Goal: Information Seeking & Learning: Learn about a topic

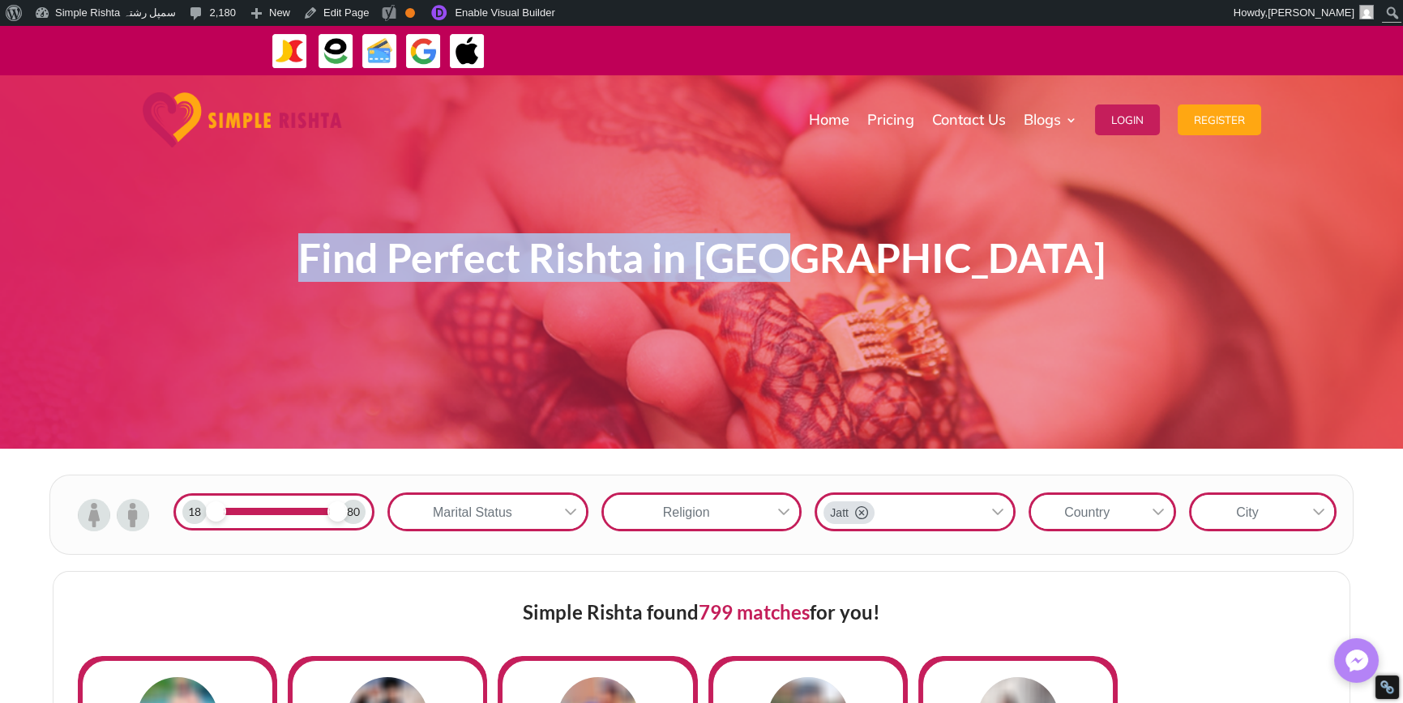
drag, startPoint x: 376, startPoint y: 277, endPoint x: 971, endPoint y: 263, distance: 595.0
click at [971, 263] on h1 "Find Perfect Rishta in Jatt" at bounding box center [701, 262] width 875 height 53
click at [939, 291] on div "Find Perfect Rishta in Jatt" at bounding box center [701, 262] width 875 height 286
click at [892, 263] on span "Find Perfect Rishta in Jatt" at bounding box center [701, 257] width 807 height 49
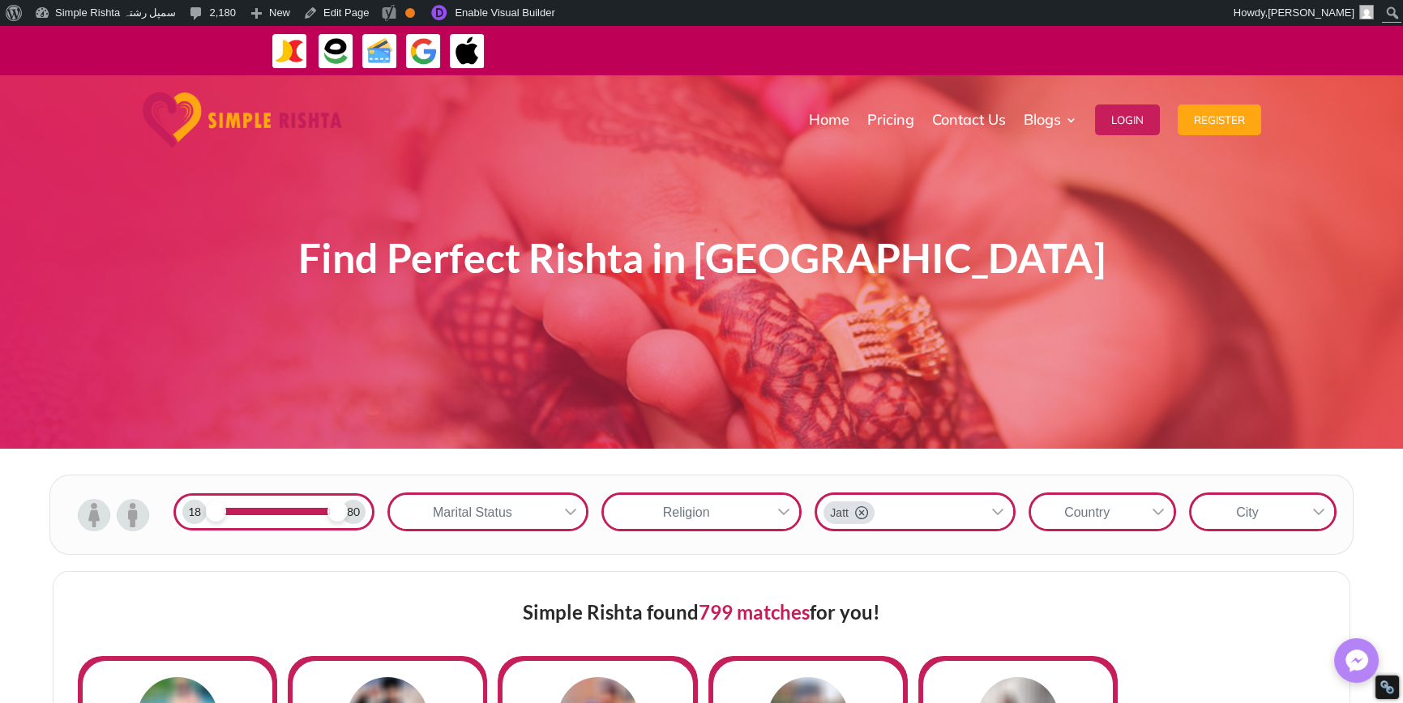
click at [889, 263] on span "Find Perfect Rishta in Jatt" at bounding box center [701, 257] width 807 height 49
click at [888, 268] on span "Find Perfect Rishta in Jatt" at bounding box center [701, 257] width 807 height 49
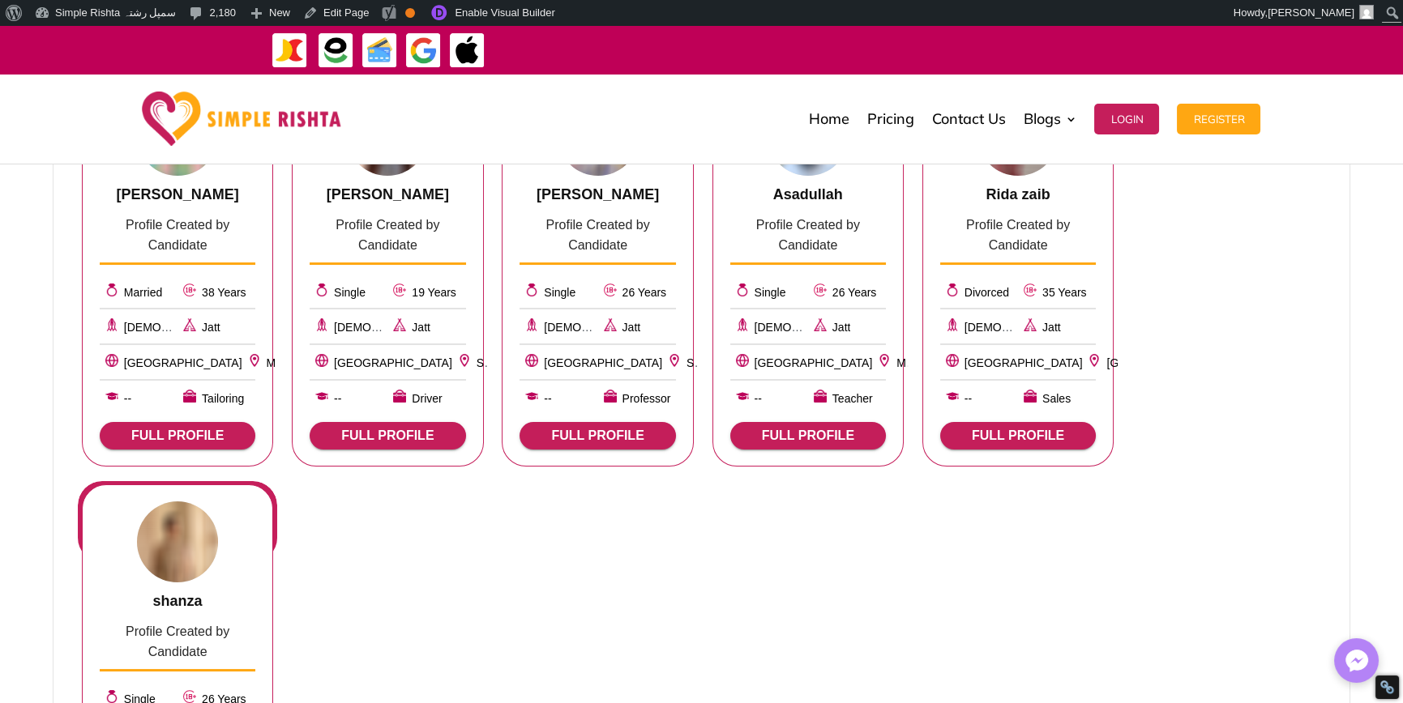
scroll to position [486, 0]
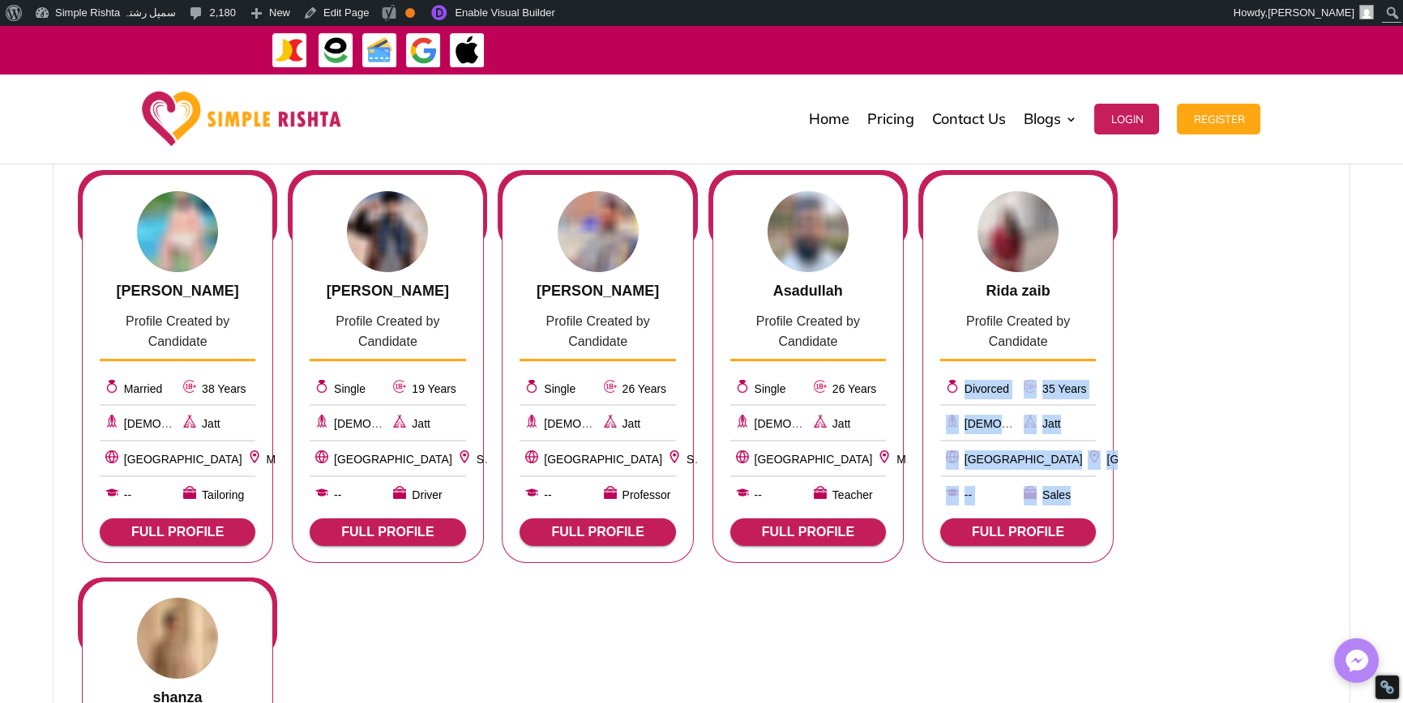
drag, startPoint x: 1090, startPoint y: 492, endPoint x: 964, endPoint y: 394, distance: 159.4
click at [964, 394] on div "Divorced 35 Years Muslim Jatt Pakistan Lahore -- Sales" at bounding box center [1018, 437] width 156 height 138
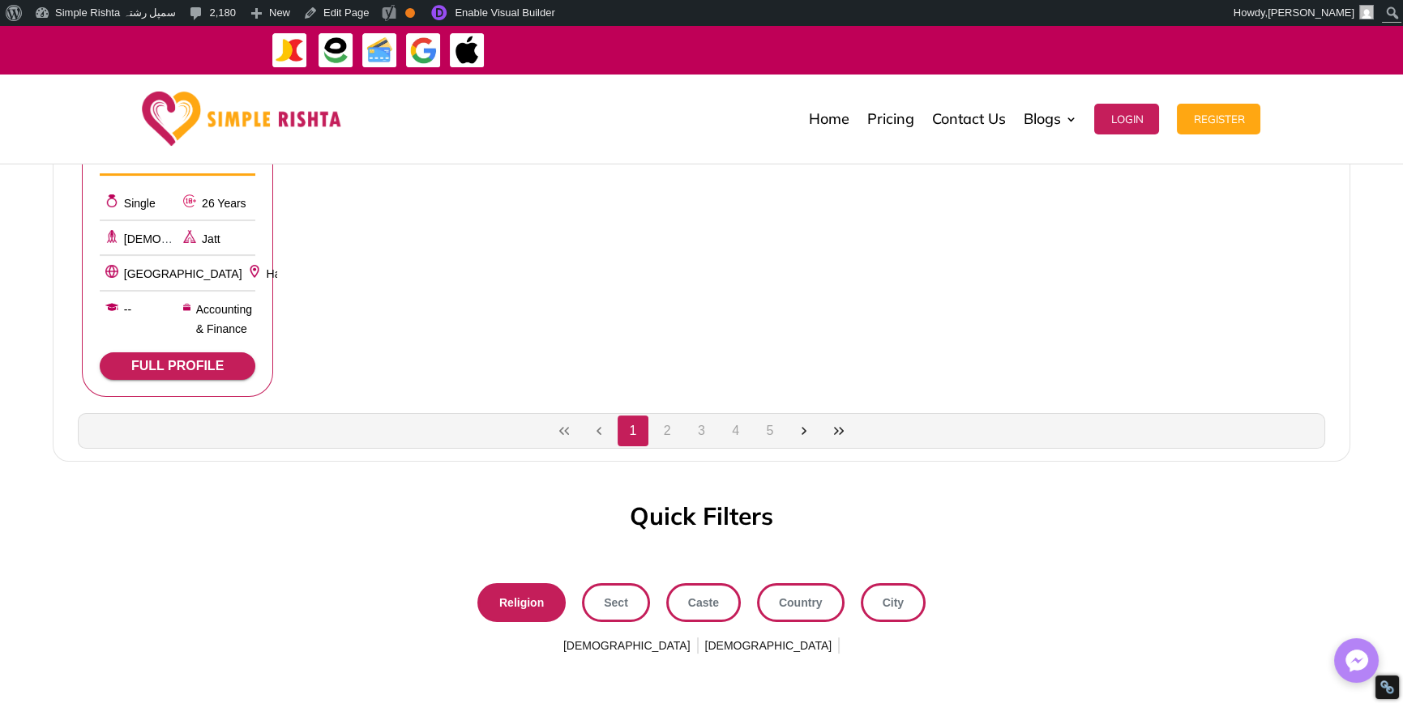
click at [745, 520] on h3 "Quick Filters" at bounding box center [701, 520] width 143 height 32
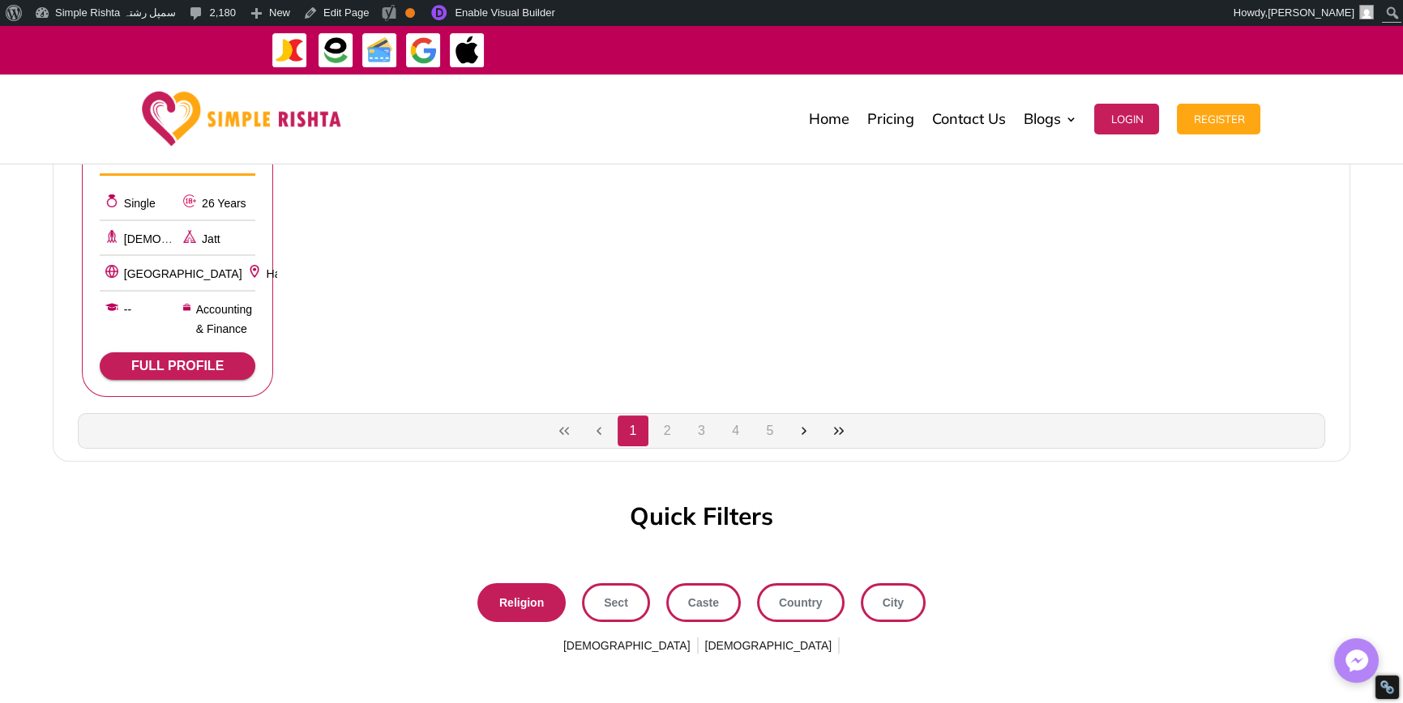
click at [743, 523] on h3 "Quick Filters" at bounding box center [701, 520] width 143 height 32
click at [743, 520] on h3 "Quick Filters" at bounding box center [701, 520] width 143 height 32
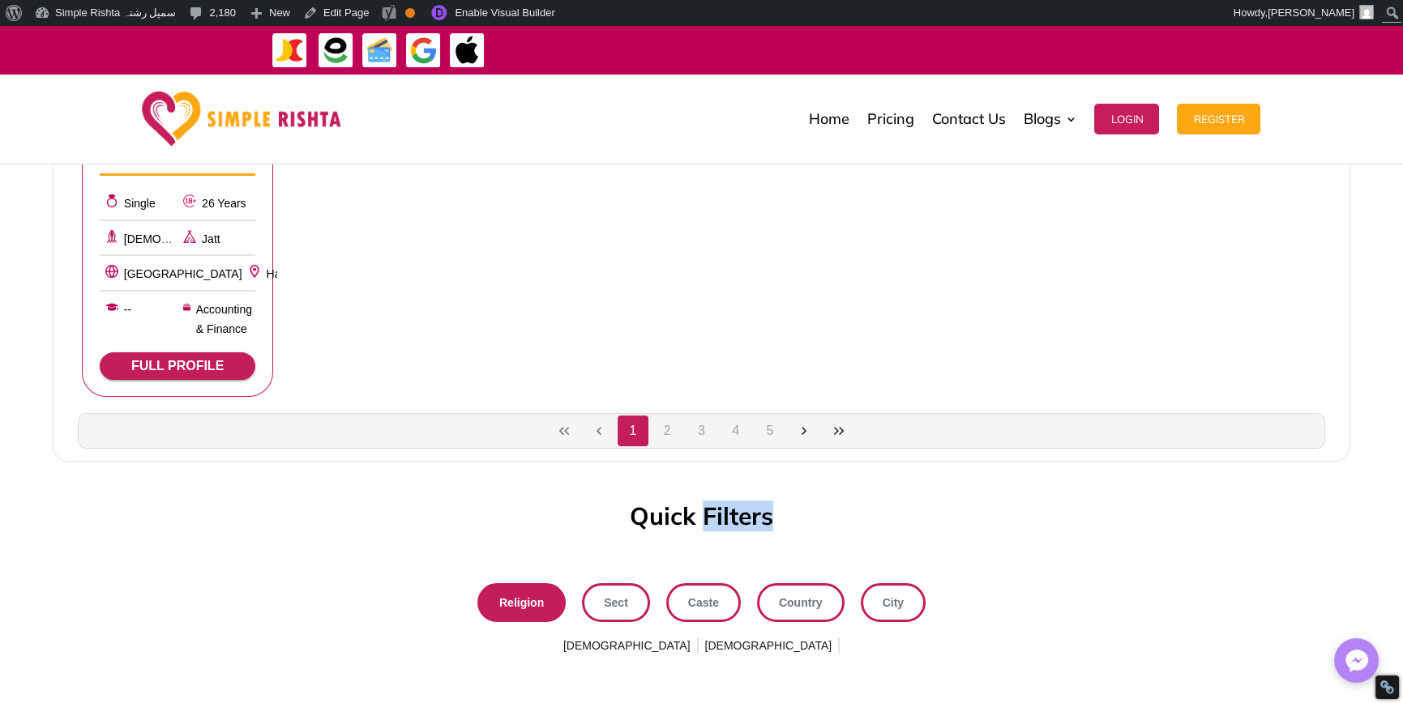
click at [743, 520] on h3 "Quick Filters" at bounding box center [701, 520] width 143 height 32
click at [809, 518] on div "Quick Filters" at bounding box center [701, 520] width 1403 height 32
drag, startPoint x: 798, startPoint y: 524, endPoint x: 483, endPoint y: 524, distance: 315.3
click at [483, 524] on div "Quick Filters" at bounding box center [701, 520] width 1403 height 32
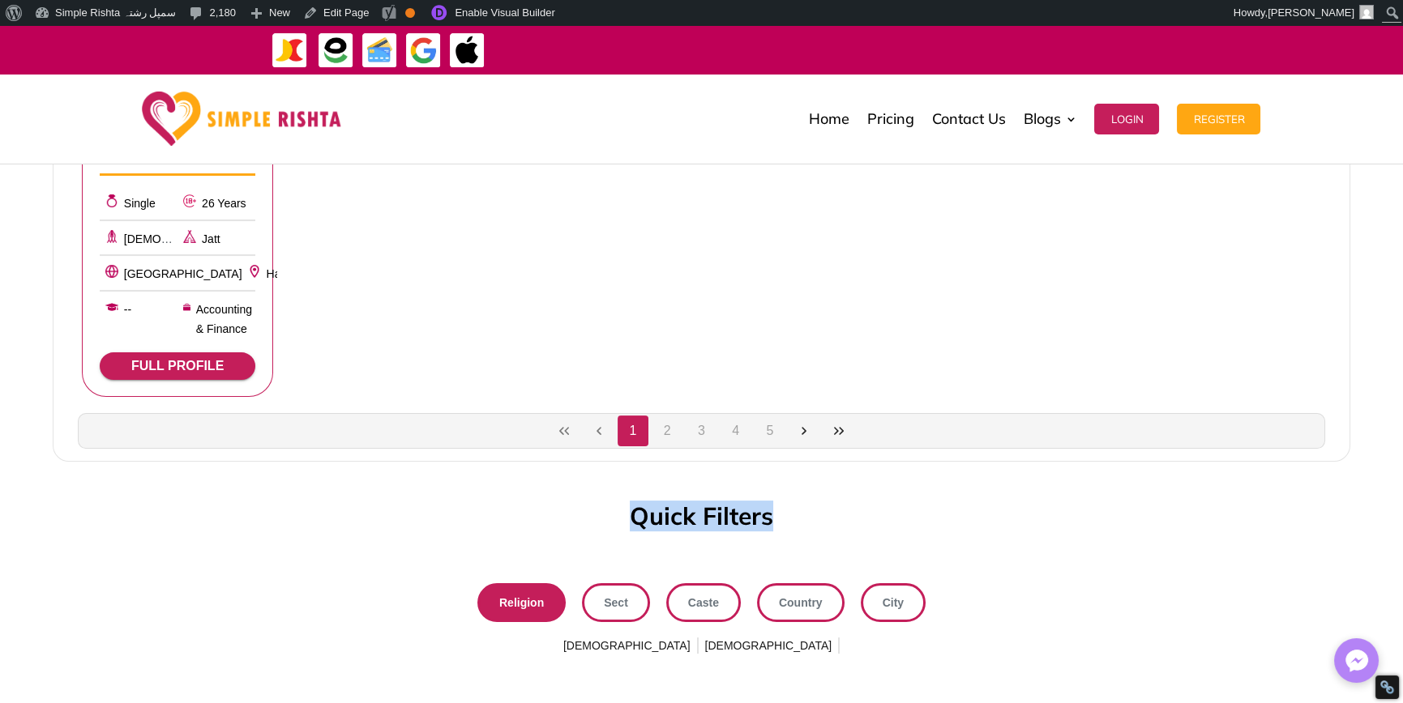
click at [483, 524] on div "Quick Filters" at bounding box center [701, 520] width 1403 height 32
drag, startPoint x: 592, startPoint y: 522, endPoint x: 845, endPoint y: 523, distance: 252.1
click at [849, 522] on div "Quick Filters" at bounding box center [701, 520] width 1403 height 32
click at [716, 532] on h3 "Quick Filters" at bounding box center [701, 520] width 143 height 32
click at [744, 521] on h3 "Quick Filters" at bounding box center [701, 520] width 143 height 32
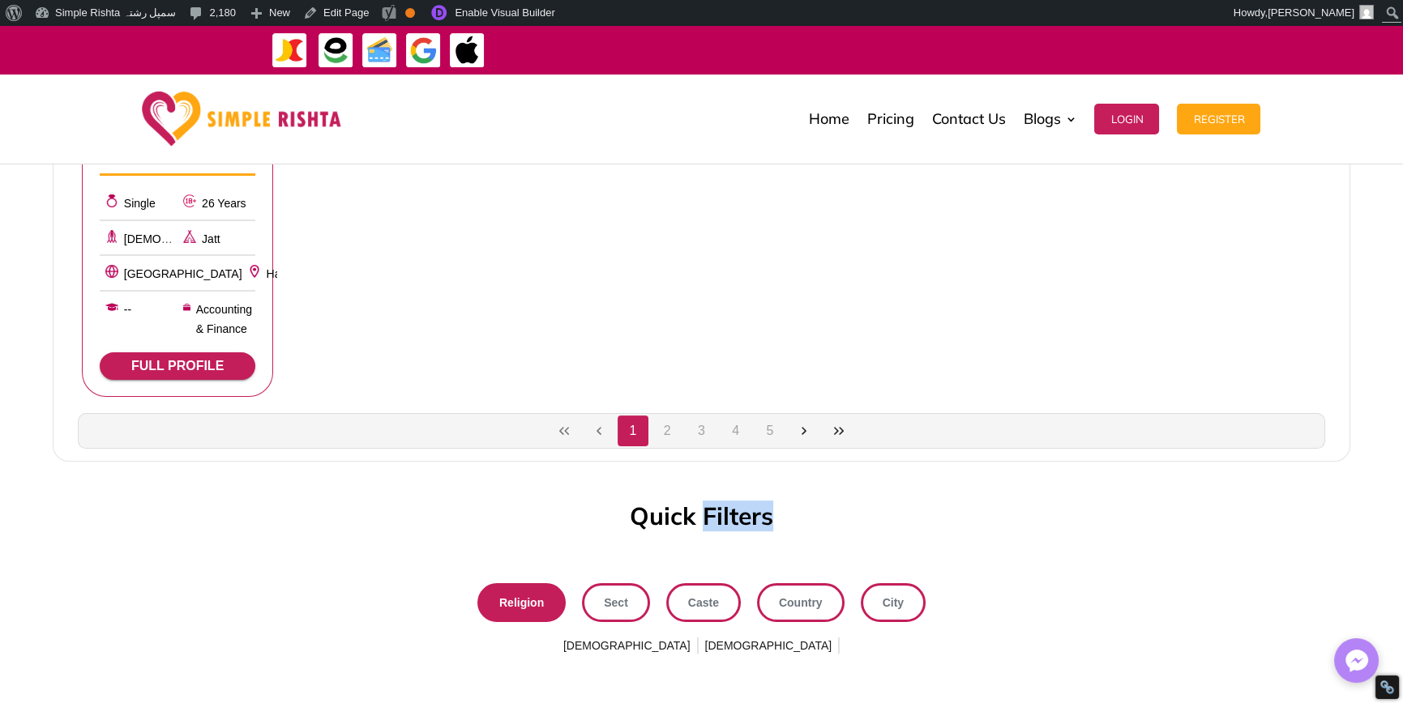
drag, startPoint x: 744, startPoint y: 520, endPoint x: 379, endPoint y: 518, distance: 364.7
click at [742, 523] on h3 "Quick Filters" at bounding box center [701, 520] width 143 height 32
click at [372, 518] on div "Quick Filters" at bounding box center [701, 520] width 1403 height 32
drag, startPoint x: 543, startPoint y: 518, endPoint x: 921, endPoint y: 518, distance: 377.7
click at [921, 518] on div "Quick Filters" at bounding box center [701, 520] width 1403 height 32
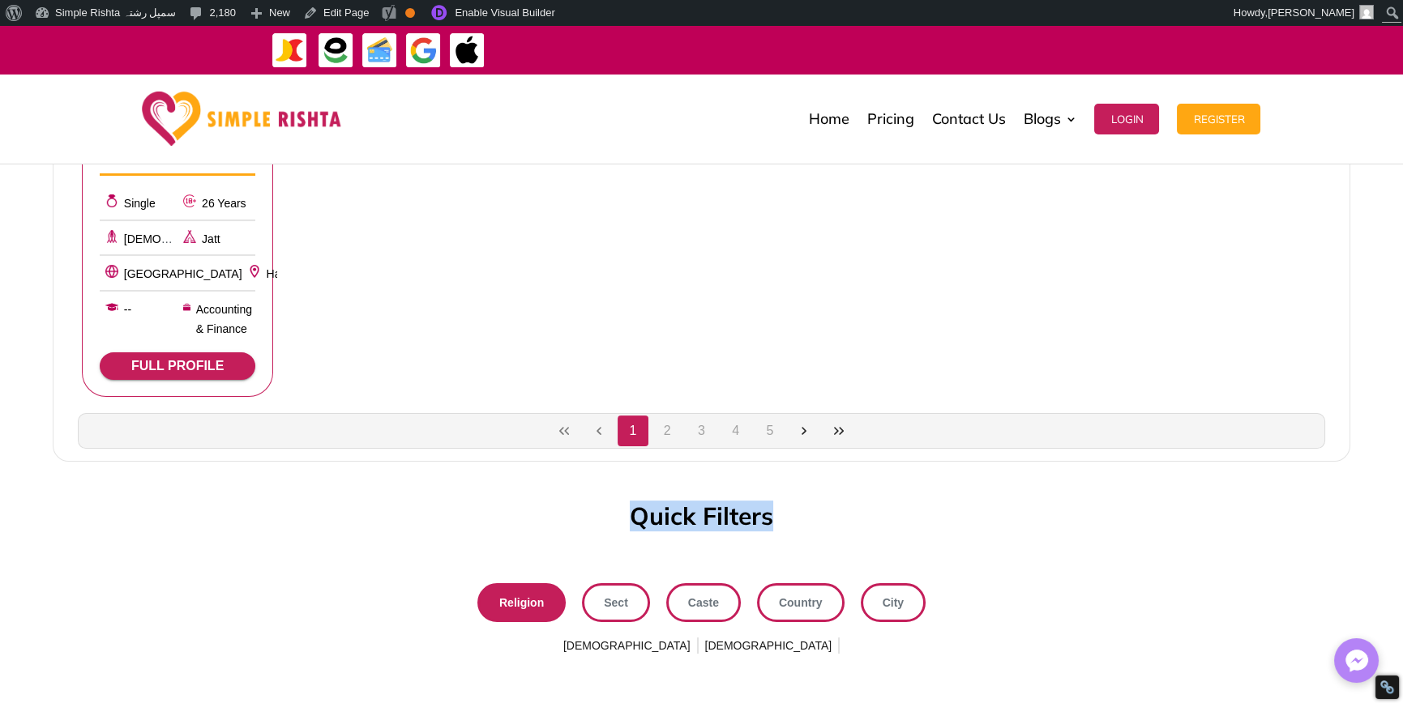
drag, startPoint x: 776, startPoint y: 520, endPoint x: 748, endPoint y: 516, distance: 27.7
click at [775, 520] on div "Quick Filters" at bounding box center [701, 520] width 1403 height 32
click at [738, 519] on h3 "Quick Filters" at bounding box center [701, 520] width 143 height 32
click at [741, 524] on h3 "Quick Filters" at bounding box center [701, 520] width 143 height 32
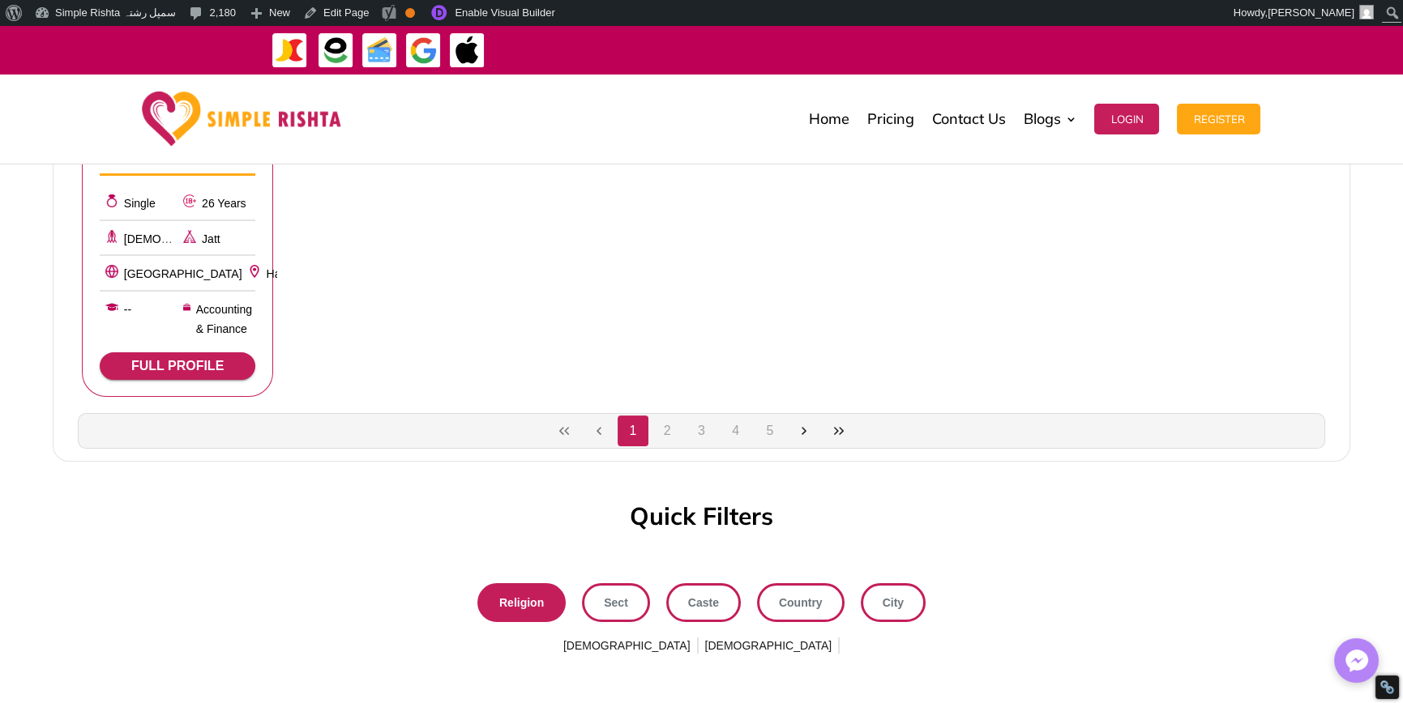
click at [498, 529] on div "Quick Filters" at bounding box center [701, 520] width 1403 height 32
drag, startPoint x: 672, startPoint y: 515, endPoint x: 880, endPoint y: 514, distance: 208.3
click at [880, 514] on div "Quick Filters" at bounding box center [701, 520] width 1403 height 32
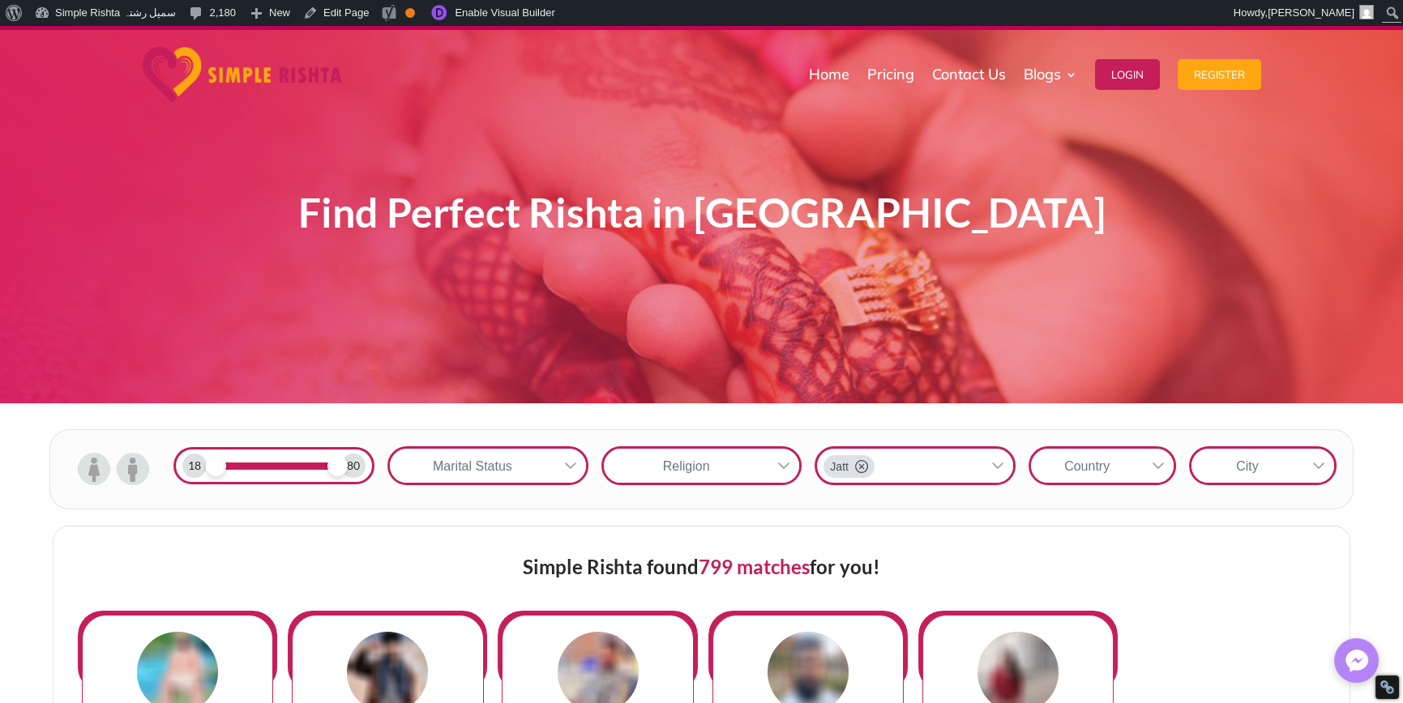
scroll to position [0, 0]
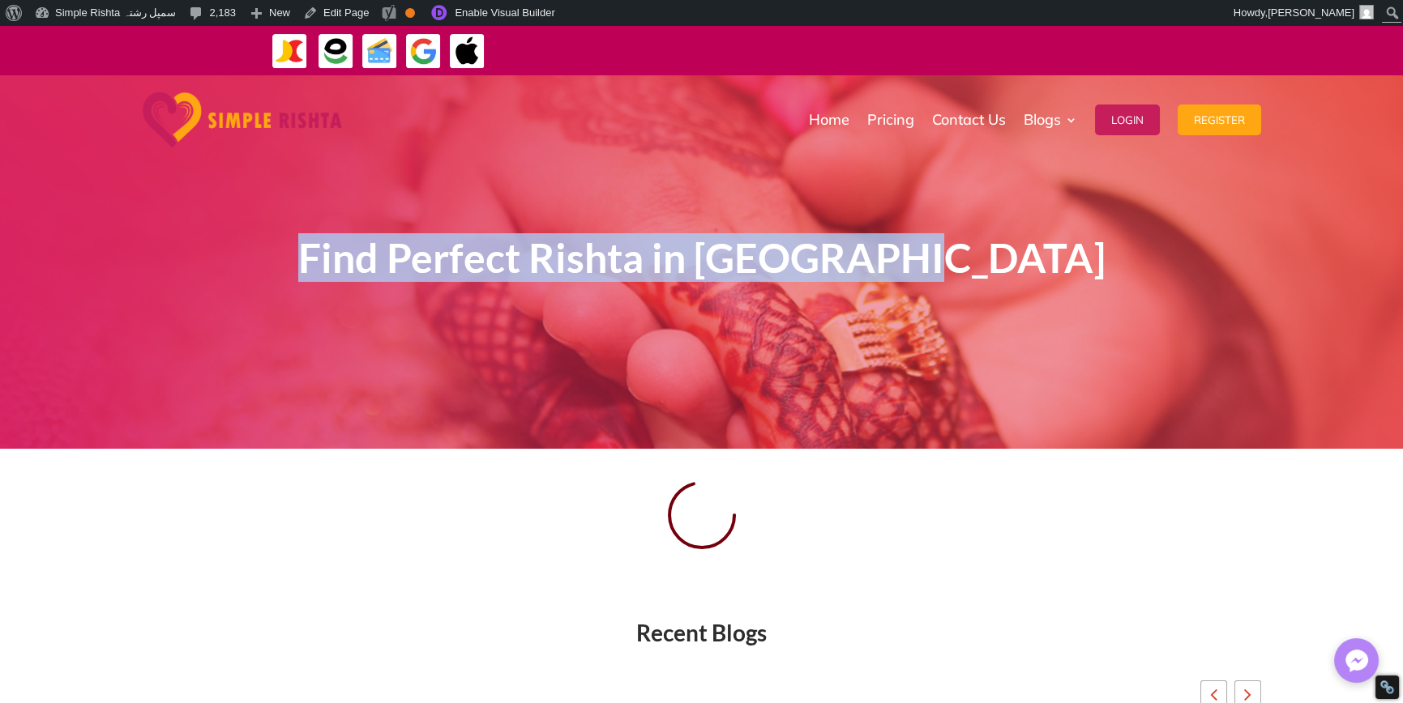
click at [1060, 258] on h1 "Find Perfect Rishta in [GEOGRAPHIC_DATA]" at bounding box center [701, 262] width 875 height 53
click at [1052, 274] on h1 "Find Perfect Rishta in Bangladesh" at bounding box center [701, 262] width 875 height 53
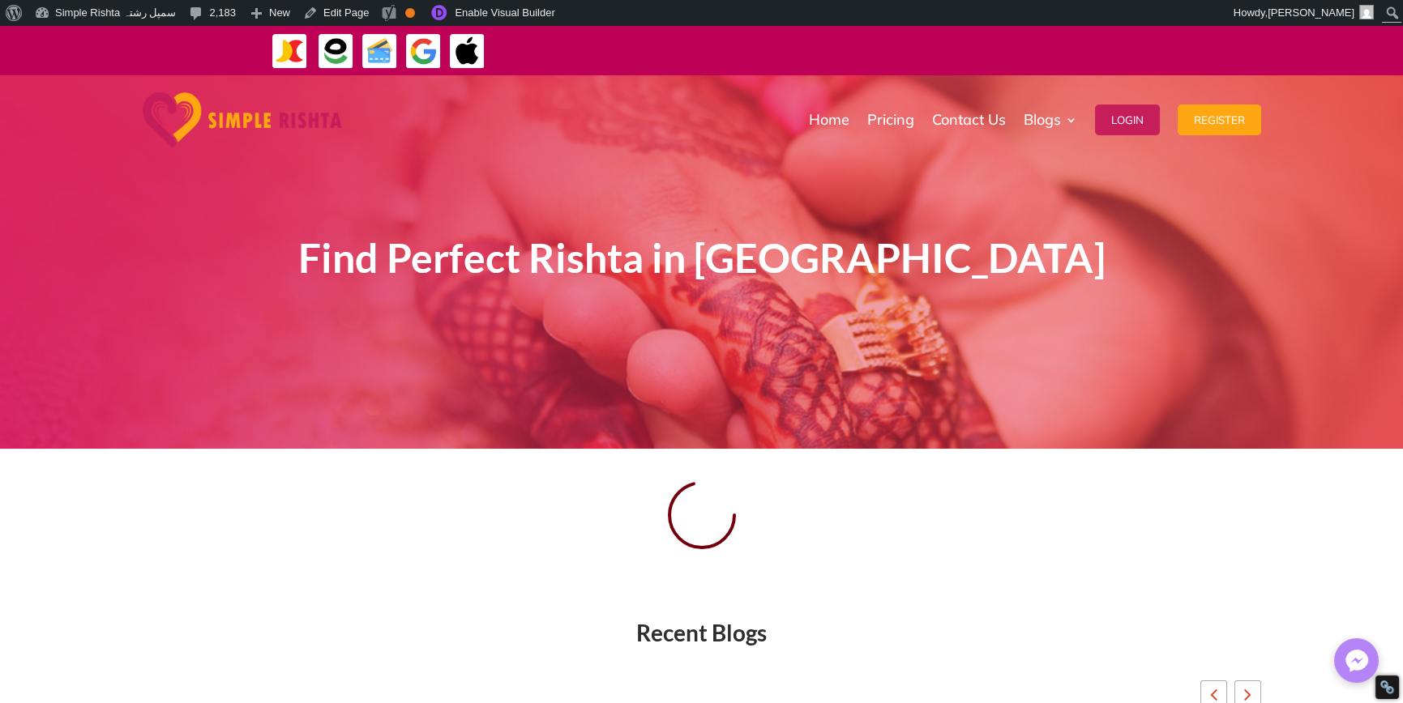
click at [899, 267] on span "Find Perfect Rishta in Bangladesh" at bounding box center [701, 257] width 807 height 49
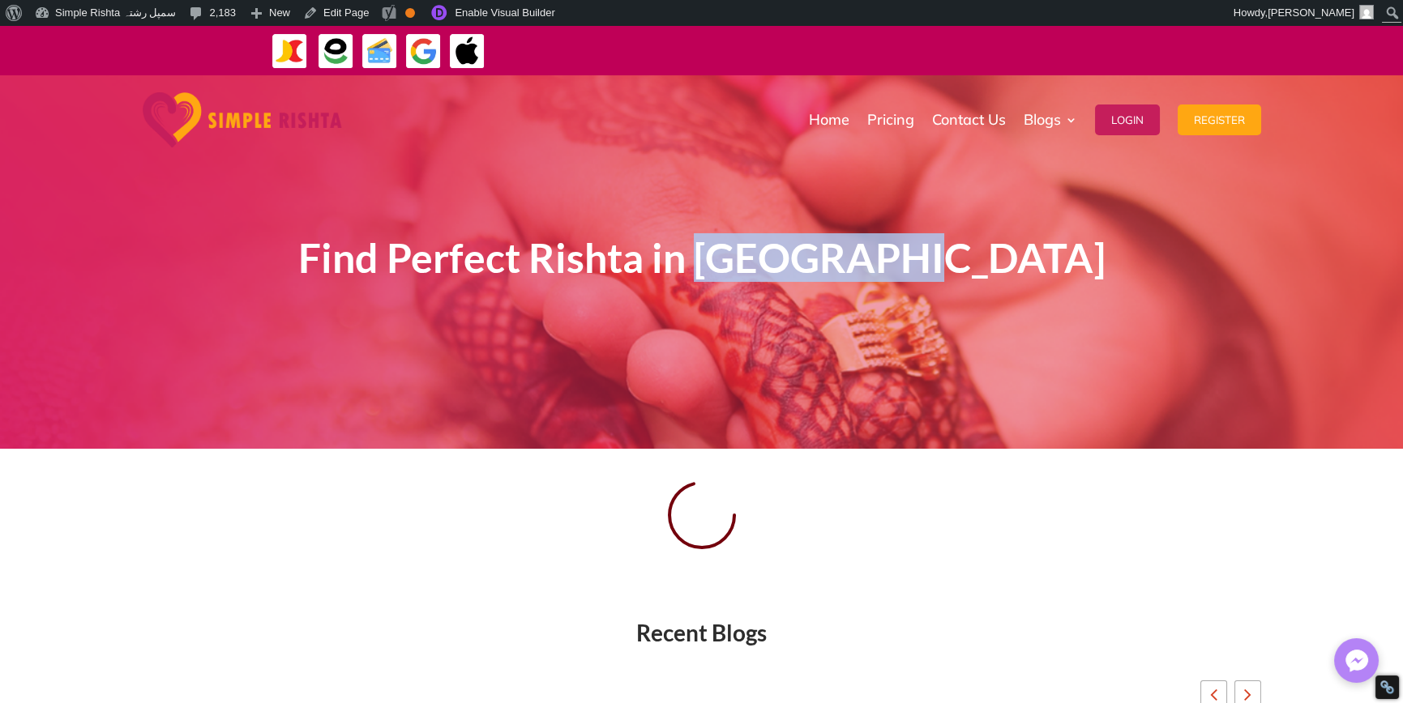
click at [899, 267] on span "Find Perfect Rishta in Bangladesh" at bounding box center [701, 257] width 807 height 49
click at [900, 263] on span "Find Perfect Rishta in Bangladesh" at bounding box center [701, 257] width 807 height 49
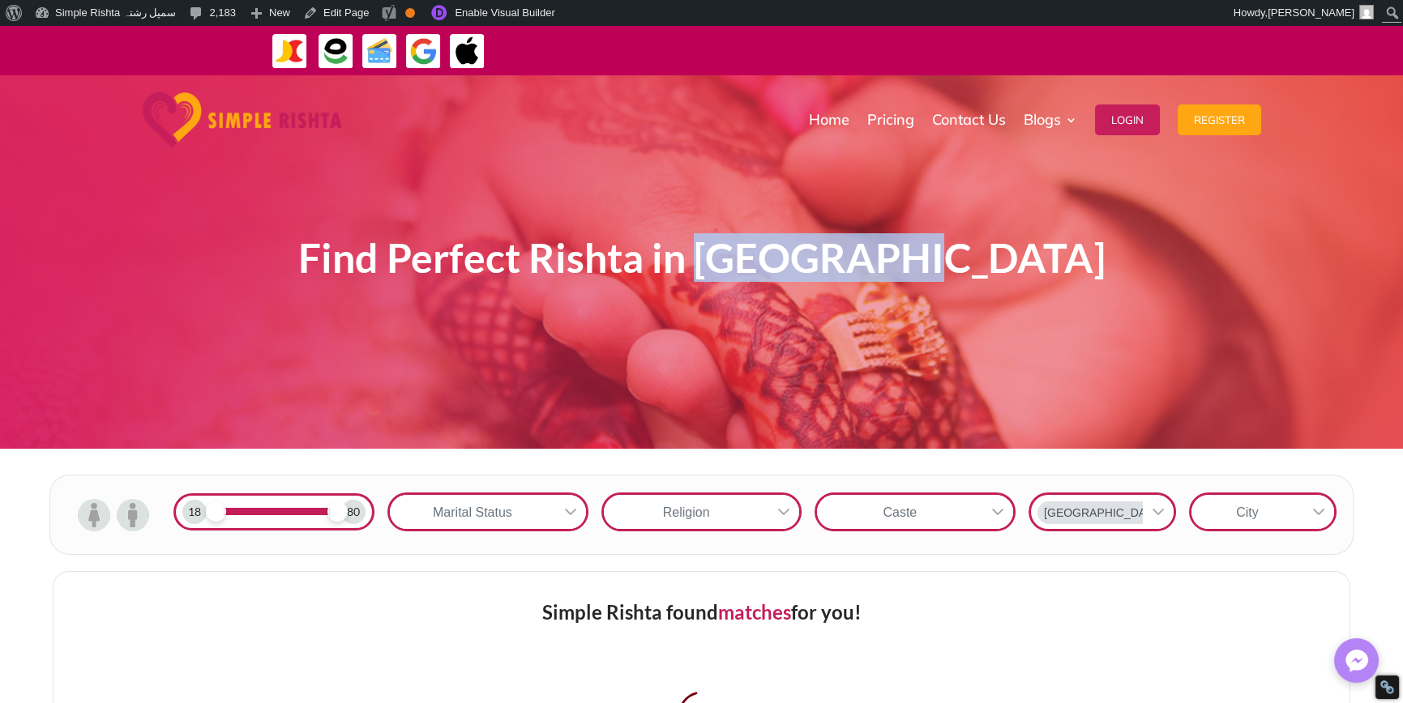
click at [900, 263] on span "Find Perfect Rishta in Bangladesh" at bounding box center [701, 257] width 807 height 49
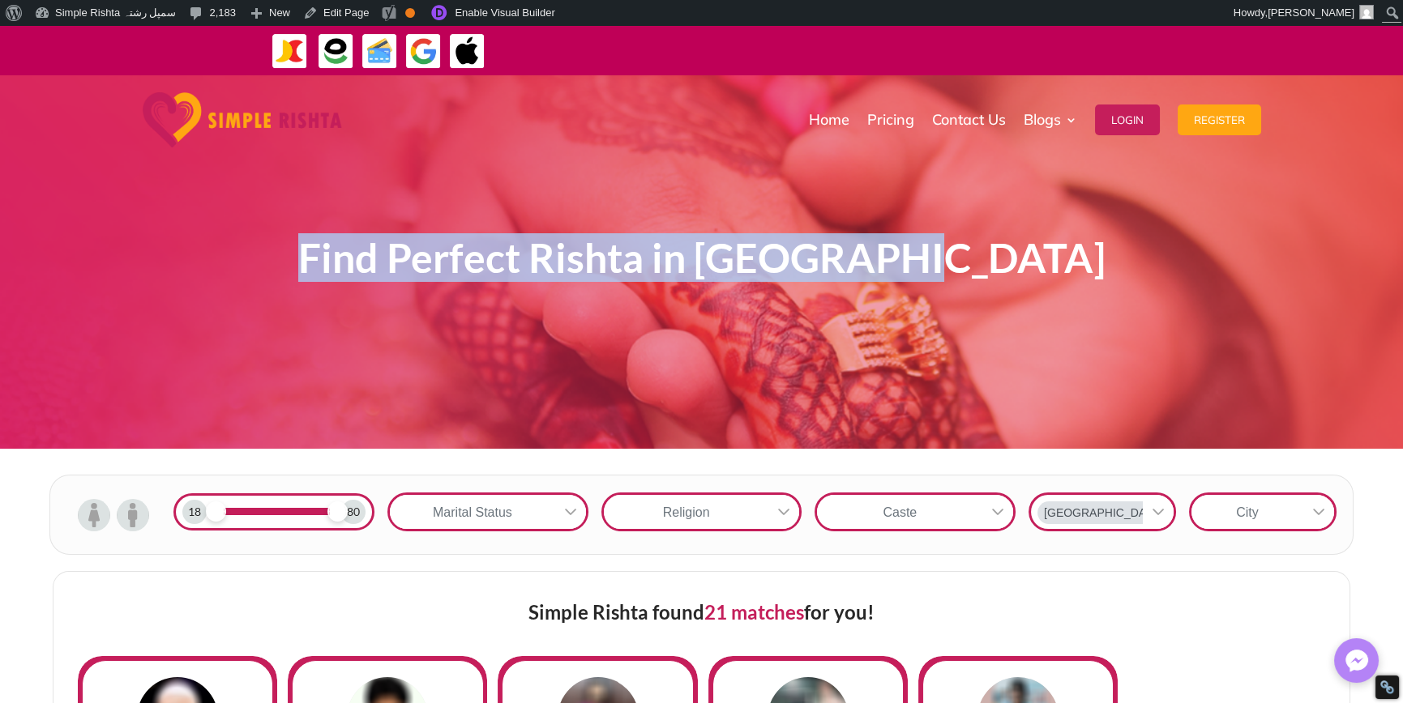
drag, startPoint x: 382, startPoint y: 268, endPoint x: 1050, endPoint y: 258, distance: 667.9
click at [1050, 258] on h1 "Find Perfect Rishta in Bangladesh" at bounding box center [701, 262] width 875 height 53
click at [1062, 366] on div "Find Perfect Rishta in Bangladesh" at bounding box center [701, 262] width 875 height 286
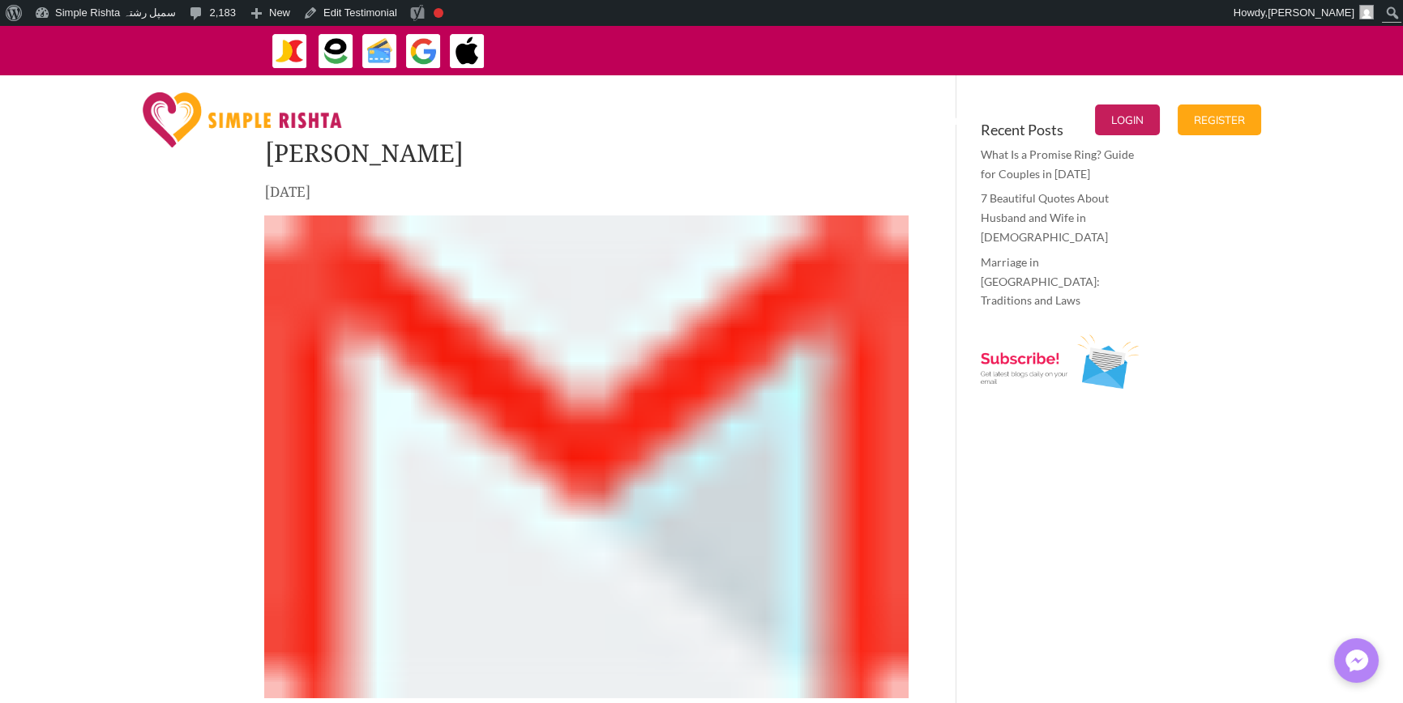
drag, startPoint x: 227, startPoint y: 155, endPoint x: 445, endPoint y: 203, distance: 223.2
click at [445, 203] on div "ایپ میں پیمنٹ صرف گوگل پے اور ایپل پے کے ذریعے ممکن ہے۔ جاز کیش ، ایزی پیسہ یا …" at bounding box center [701, 617] width 1403 height 1183
click at [201, 290] on div "[PERSON_NAME] [DATE] This is wonderful app for those people who are searching f…" at bounding box center [701, 445] width 1403 height 740
click at [356, 154] on div at bounding box center [255, 119] width 224 height 81
click at [356, 153] on div at bounding box center [255, 119] width 224 height 81
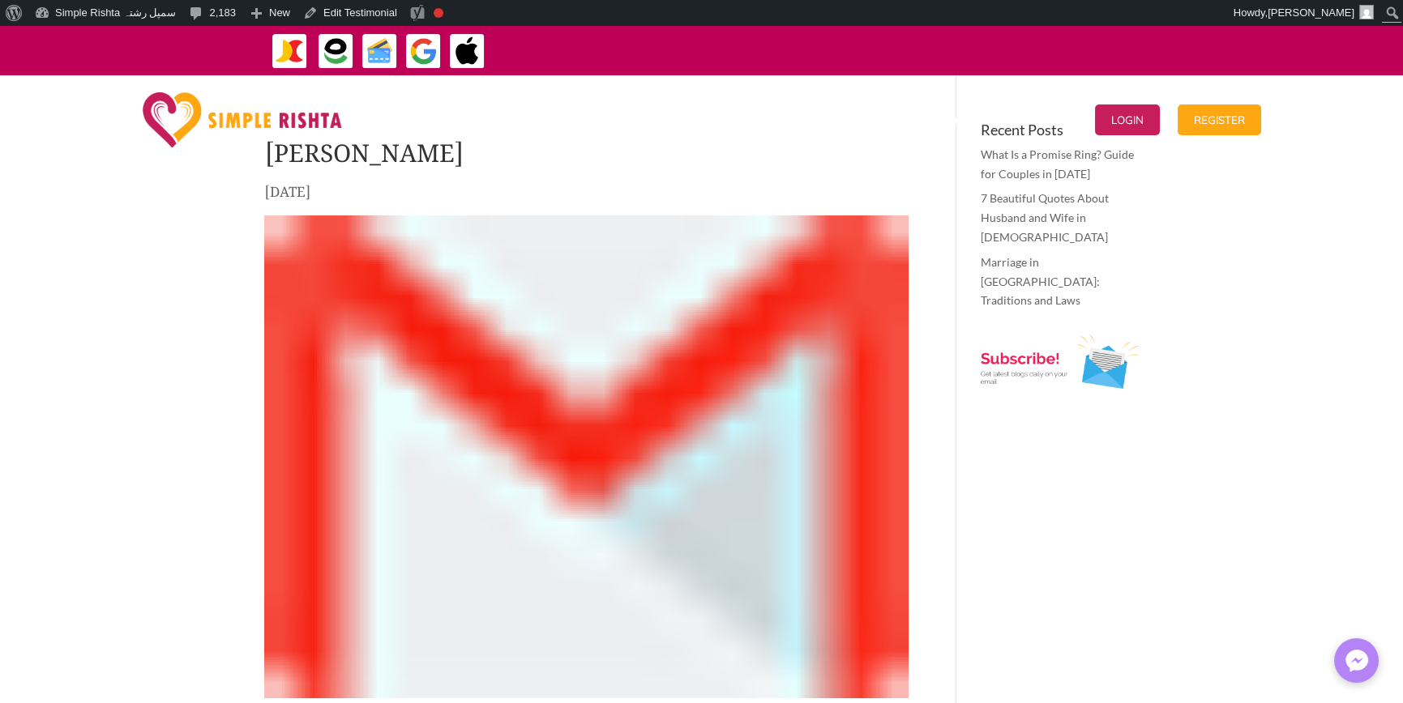
click at [231, 216] on div "Nisar Alam Dec 31, 2024 This is wonderful app for those people who are searchin…" at bounding box center [701, 445] width 1403 height 740
click at [311, 191] on span "Dec 31, 2024" at bounding box center [287, 188] width 47 height 34
click at [202, 229] on div "Nisar Alam Dec 31, 2024 This is wonderful app for those people who are searchin…" at bounding box center [701, 445] width 1403 height 740
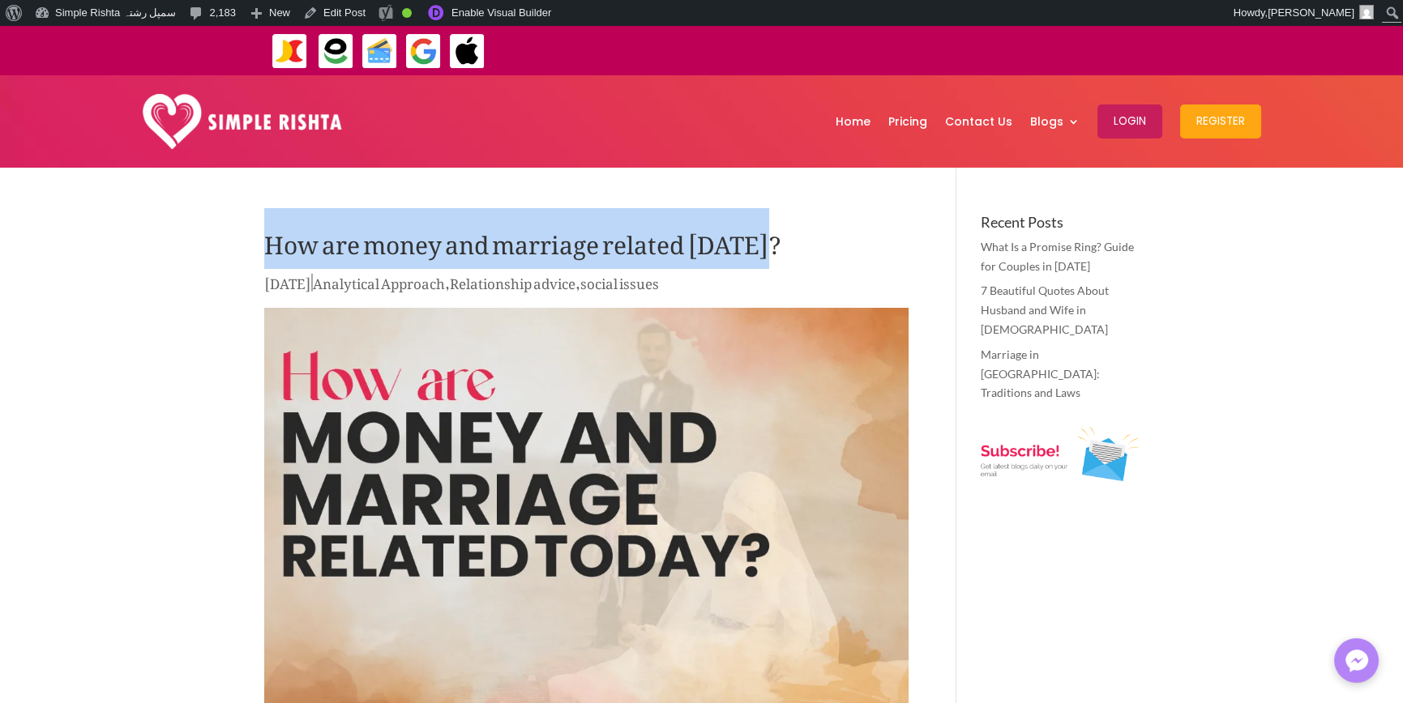
drag, startPoint x: 326, startPoint y: 248, endPoint x: 818, endPoint y: 246, distance: 492.0
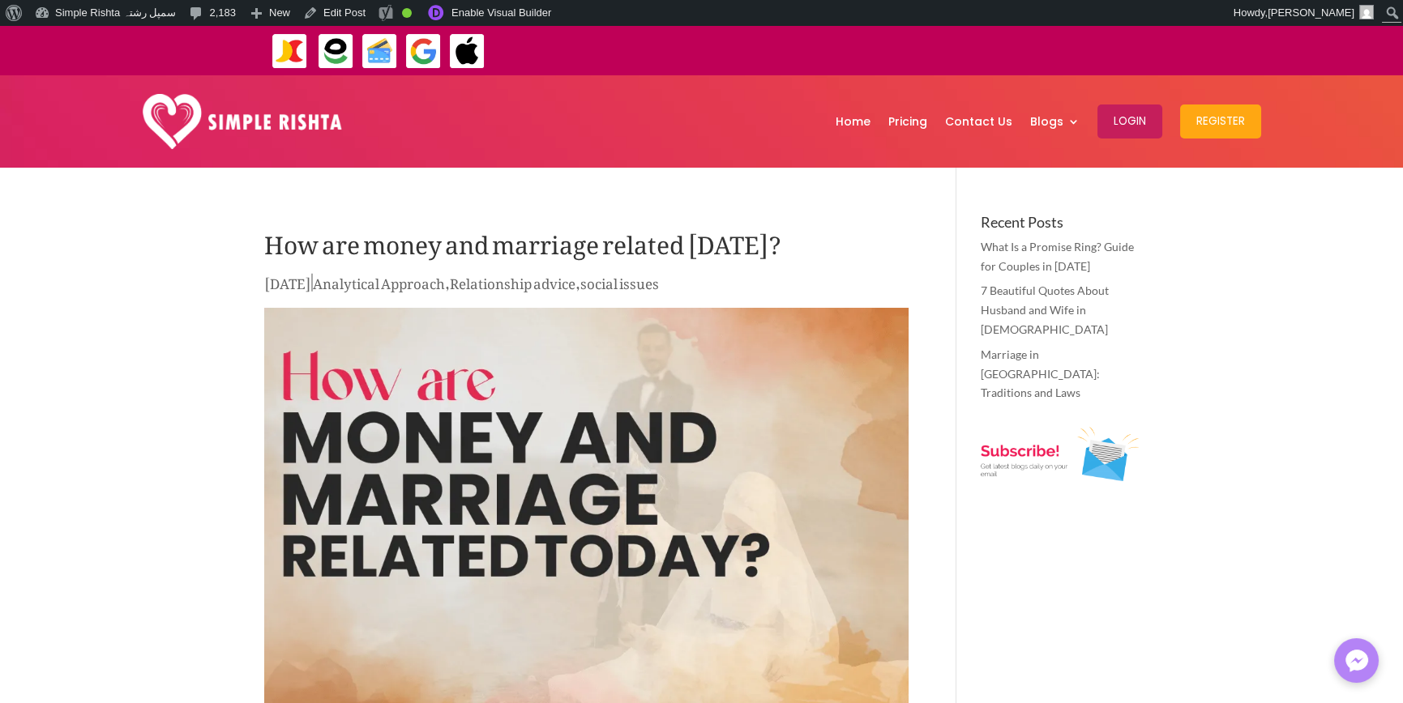
drag, startPoint x: 314, startPoint y: 288, endPoint x: 334, endPoint y: 284, distance: 20.5
click at [311, 284] on span "[DATE]" at bounding box center [287, 280] width 47 height 34
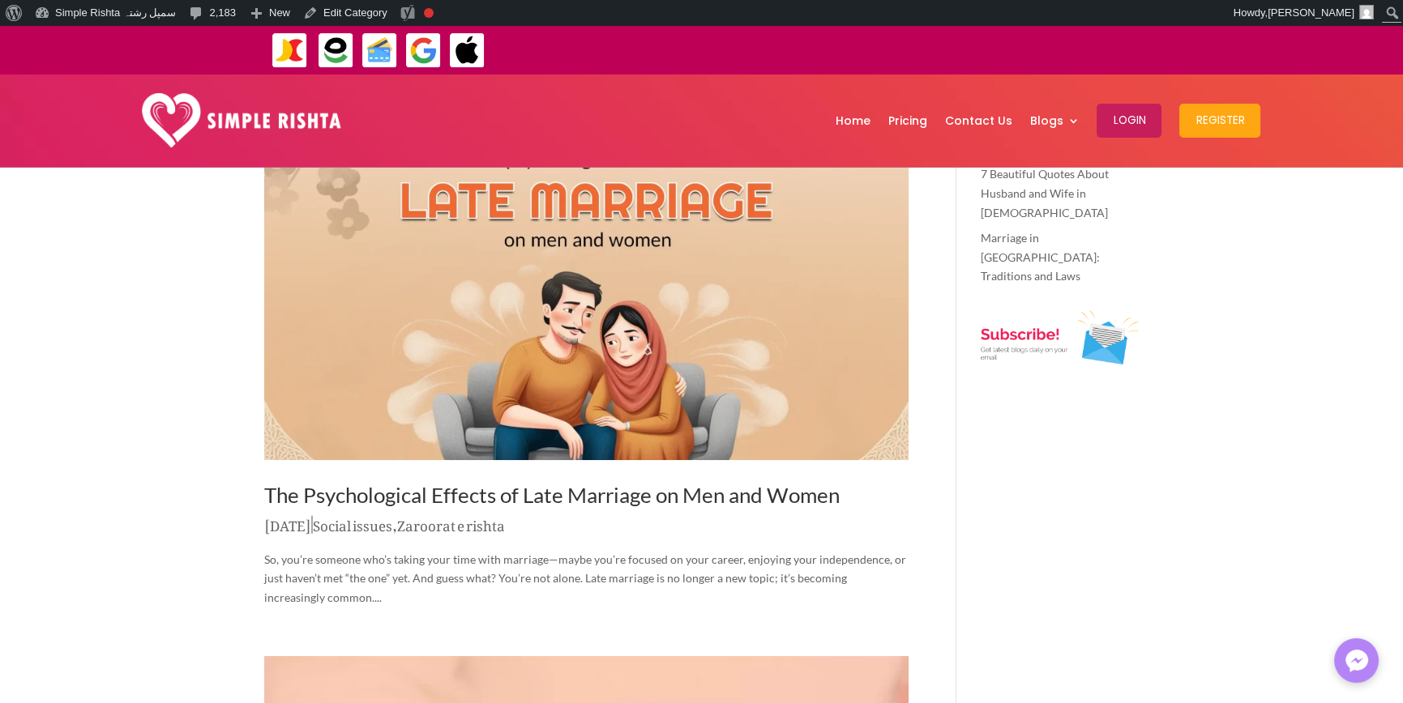
scroll to position [81, 0]
